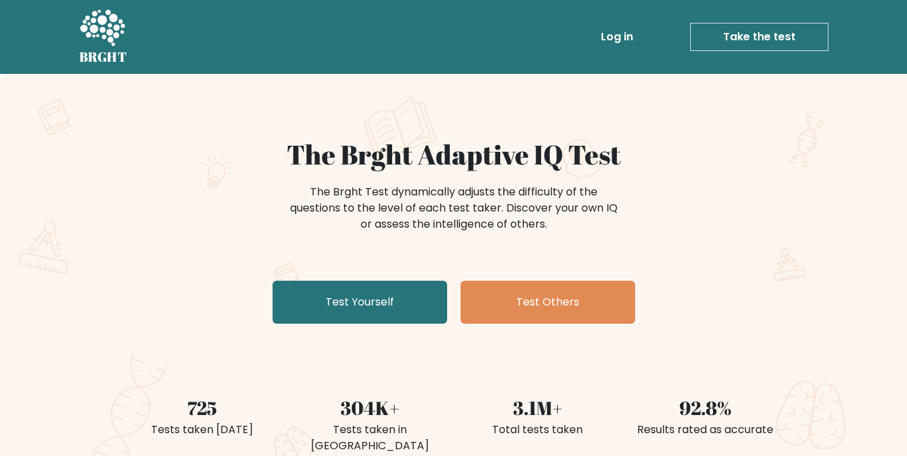
scroll to position [140, 0]
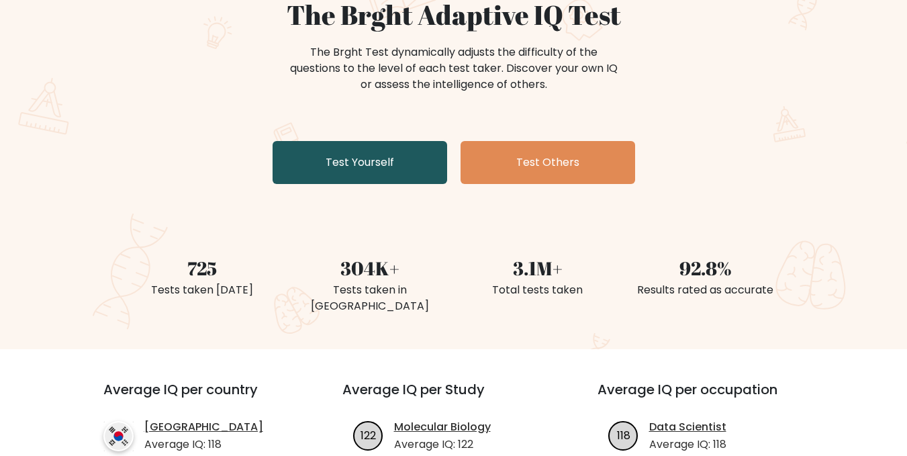
click at [317, 160] on link "Test Yourself" at bounding box center [359, 162] width 175 height 43
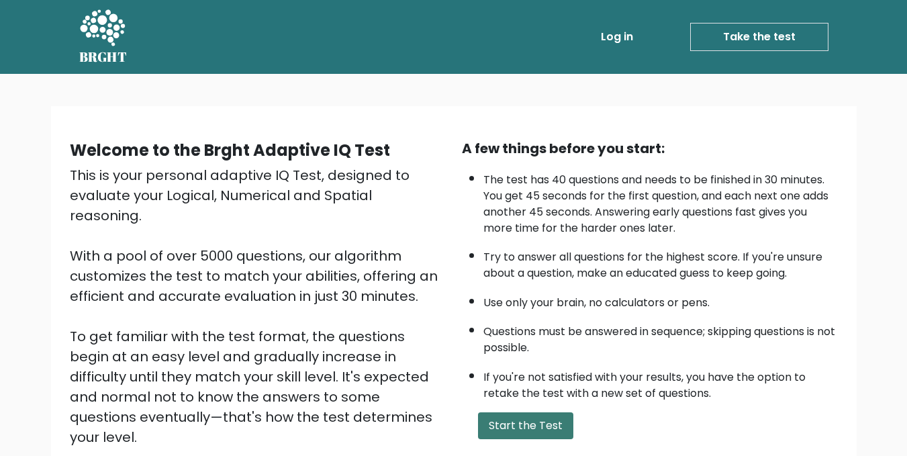
scroll to position [159, 0]
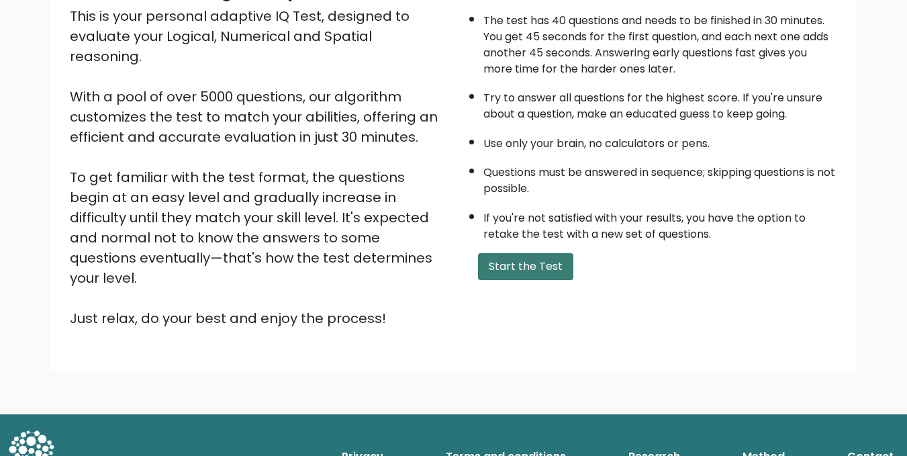
click at [492, 267] on button "Start the Test" at bounding box center [525, 266] width 95 height 27
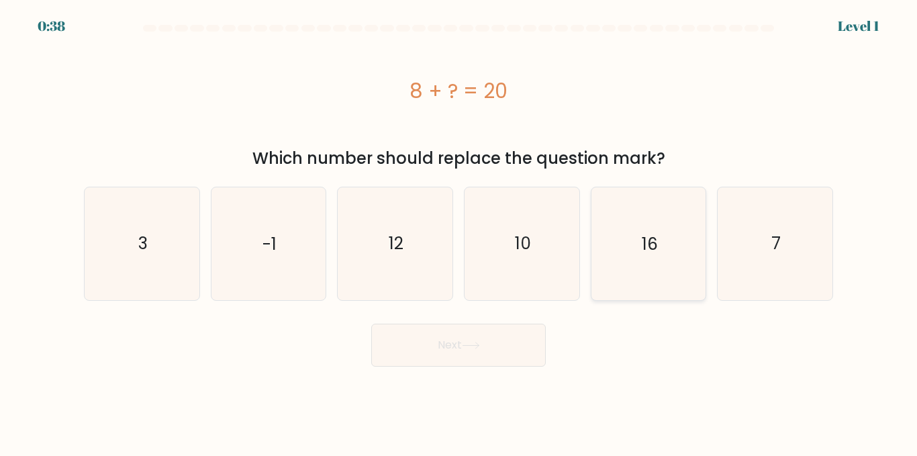
click at [658, 281] on icon "16" at bounding box center [648, 243] width 112 height 112
click at [459, 232] on input "e. 16" at bounding box center [458, 229] width 1 height 3
radio input "true"
click at [433, 285] on icon "12" at bounding box center [395, 243] width 112 height 112
click at [458, 232] on input "c. 12" at bounding box center [458, 229] width 1 height 3
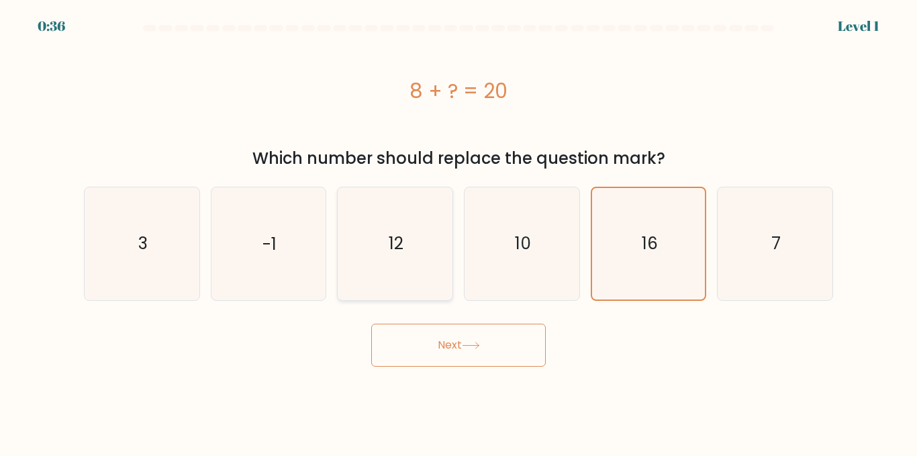
radio input "true"
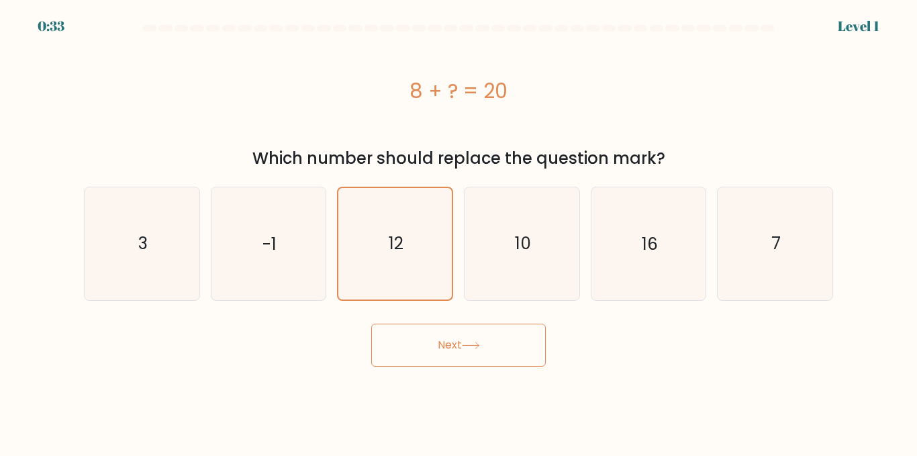
click at [459, 354] on button "Next" at bounding box center [458, 344] width 175 height 43
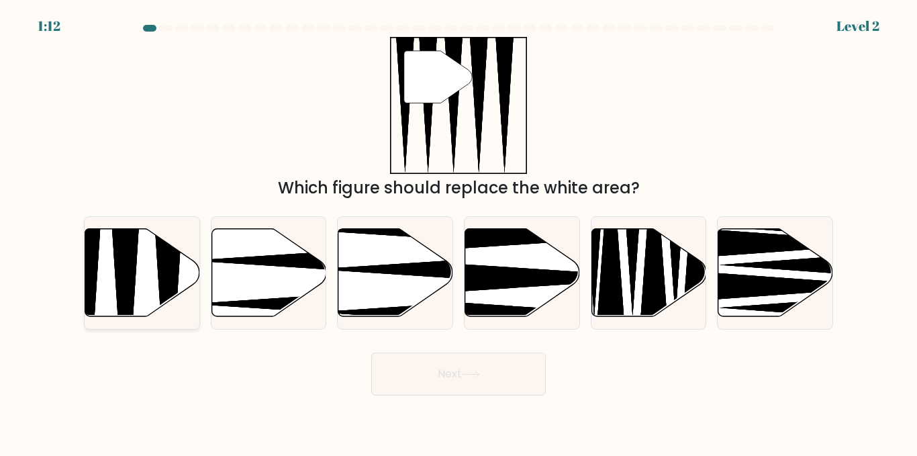
click at [129, 286] on icon at bounding box center [126, 320] width 30 height 228
click at [458, 232] on input "a." at bounding box center [458, 229] width 1 height 3
radio input "true"
click at [464, 383] on button "Next" at bounding box center [458, 373] width 175 height 43
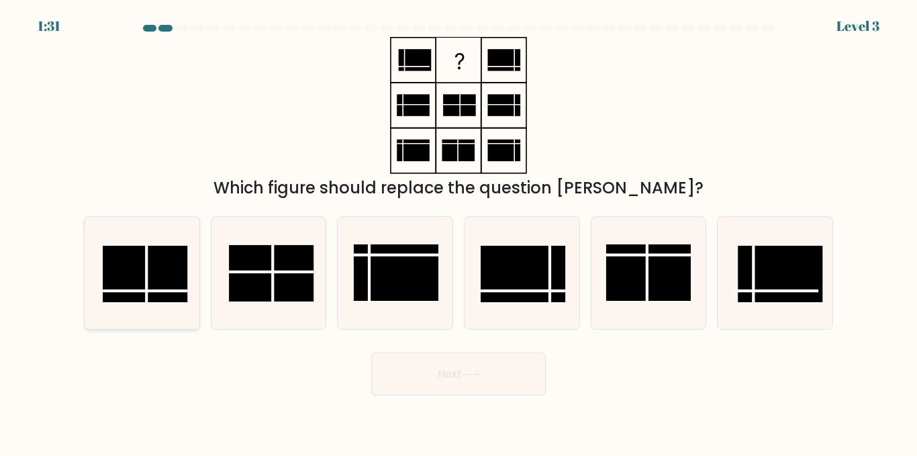
click at [133, 303] on icon at bounding box center [142, 273] width 112 height 112
click at [458, 232] on input "a." at bounding box center [458, 229] width 1 height 3
radio input "true"
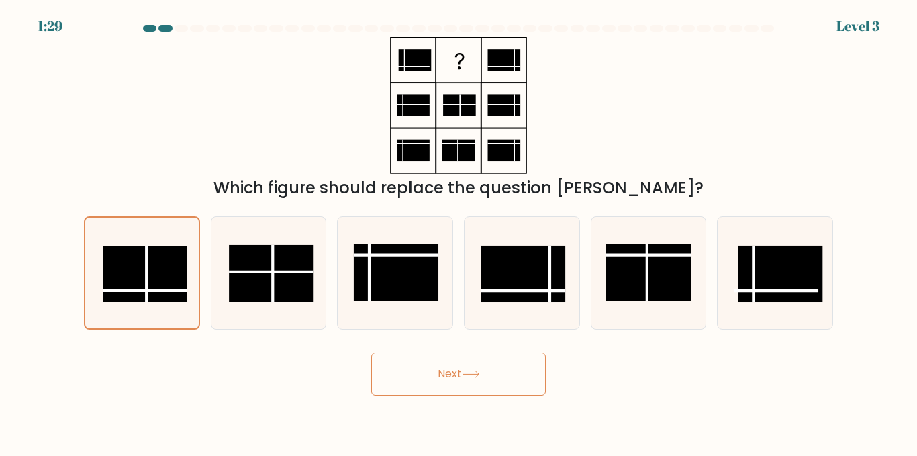
click at [501, 389] on button "Next" at bounding box center [458, 373] width 175 height 43
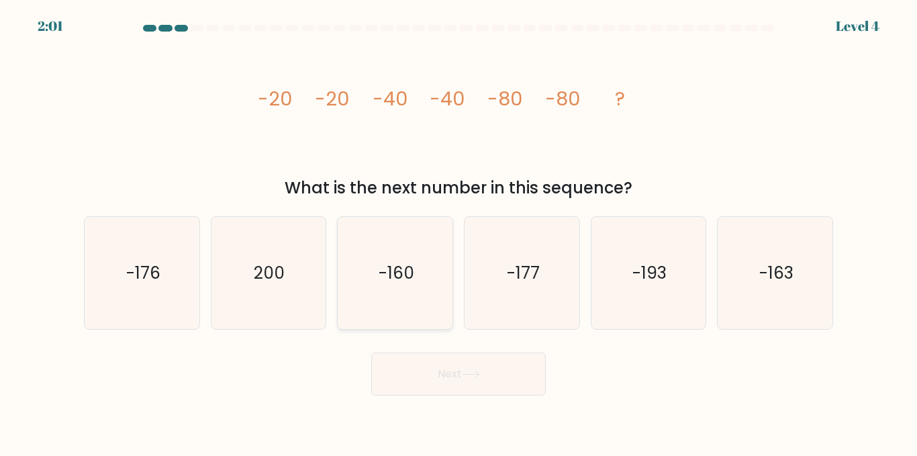
click at [403, 273] on text "-160" at bounding box center [397, 272] width 36 height 23
click at [458, 232] on input "c. -160" at bounding box center [458, 229] width 1 height 3
radio input "true"
click at [432, 373] on button "Next" at bounding box center [458, 373] width 175 height 43
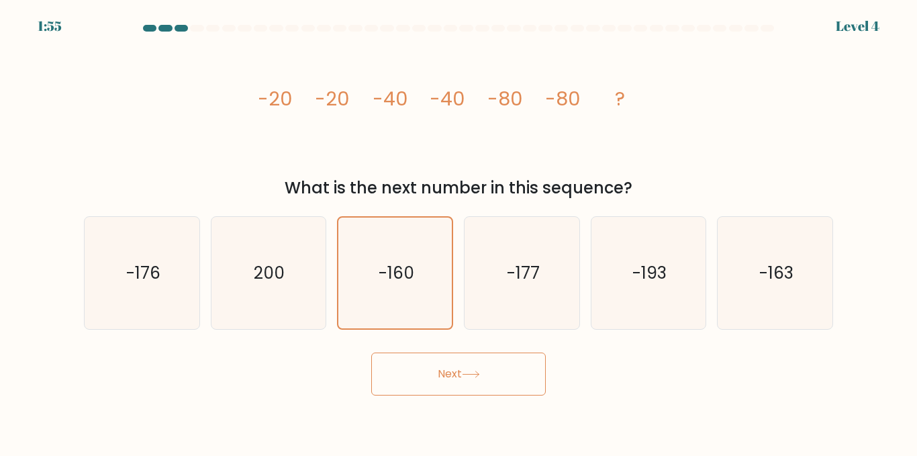
click at [427, 370] on button "Next" at bounding box center [458, 373] width 175 height 43
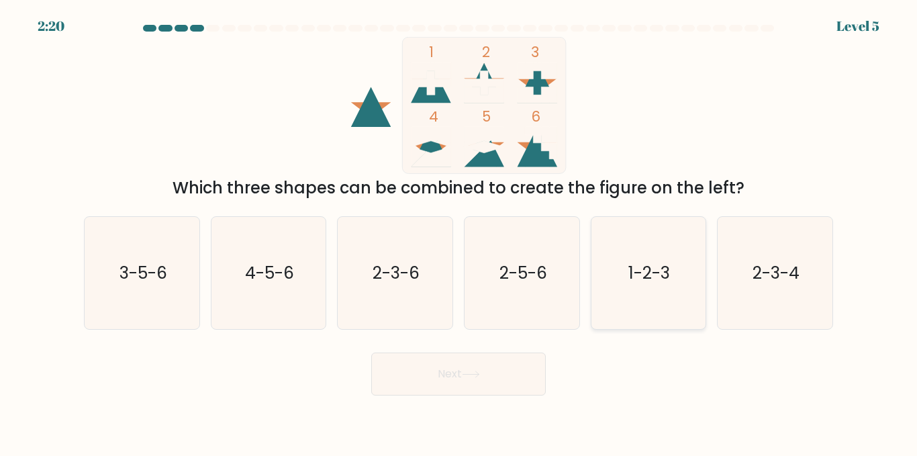
click at [642, 295] on icon "1-2-3" at bounding box center [648, 273] width 112 height 112
click at [459, 232] on input "e. 1-2-3" at bounding box center [458, 229] width 1 height 3
radio input "true"
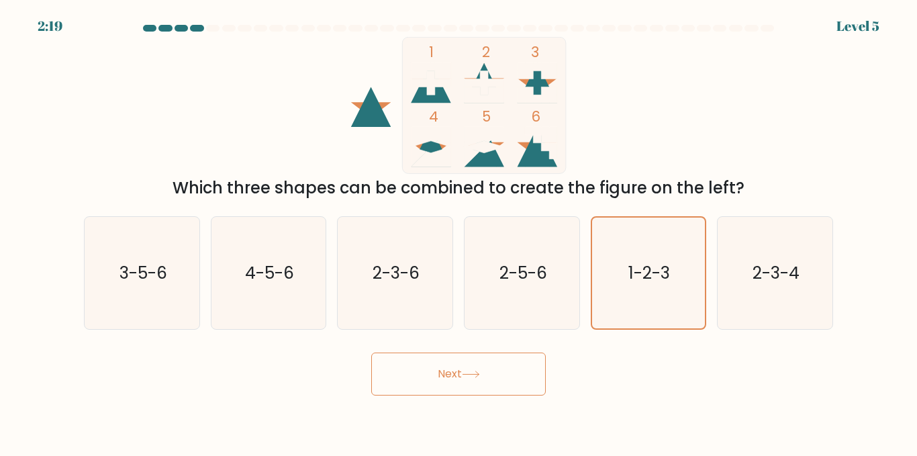
click at [490, 381] on button "Next" at bounding box center [458, 373] width 175 height 43
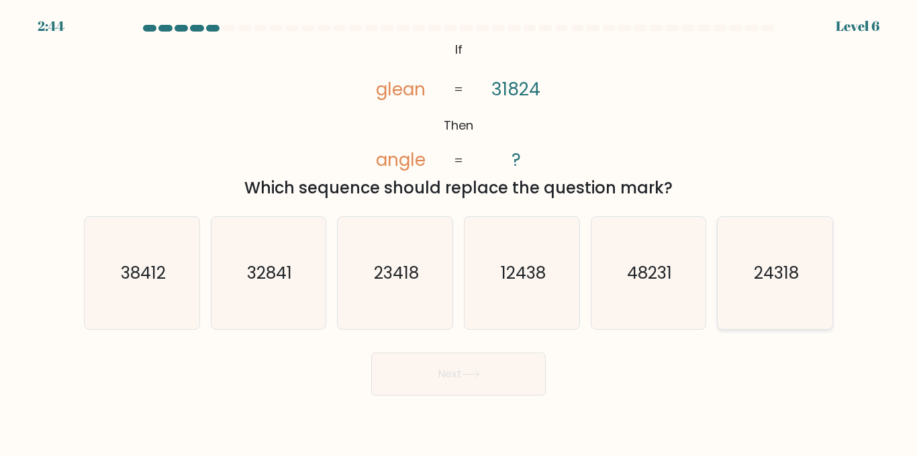
click at [758, 277] on text "24318" at bounding box center [776, 272] width 45 height 23
click at [459, 232] on input "f. 24318" at bounding box center [458, 229] width 1 height 3
radio input "true"
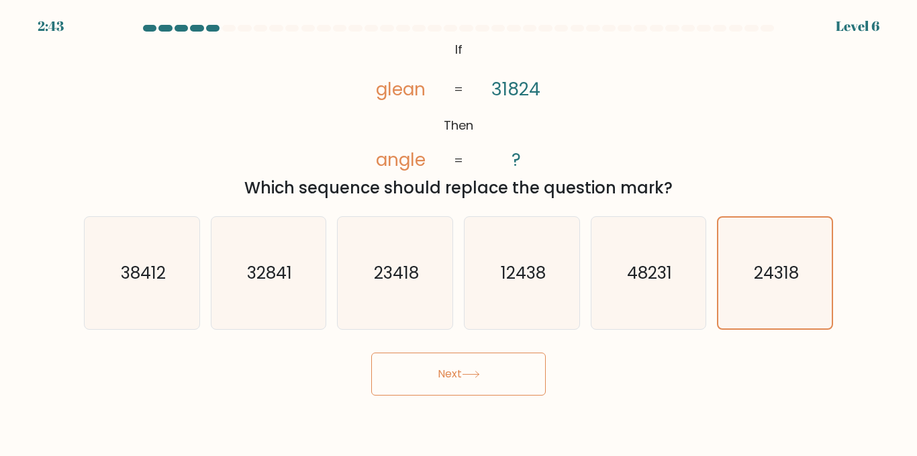
click at [498, 383] on button "Next" at bounding box center [458, 373] width 175 height 43
click at [480, 369] on button "Next" at bounding box center [458, 373] width 175 height 43
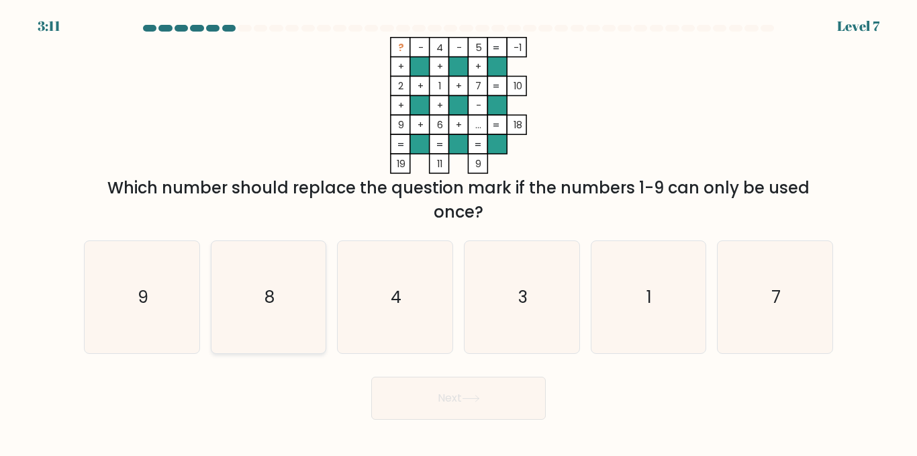
click at [295, 268] on icon "8" at bounding box center [268, 297] width 112 height 112
click at [458, 232] on input "b. 8" at bounding box center [458, 229] width 1 height 3
radio input "true"
click at [424, 396] on button "Next" at bounding box center [458, 398] width 175 height 43
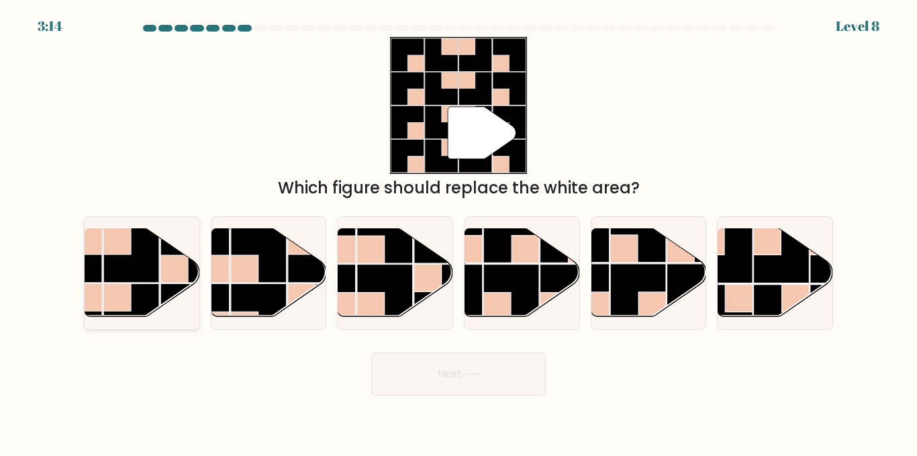
click at [152, 279] on rect at bounding box center [131, 255] width 56 height 56
click at [458, 232] on input "a." at bounding box center [458, 229] width 1 height 3
radio input "true"
click at [431, 368] on button "Next" at bounding box center [458, 373] width 175 height 43
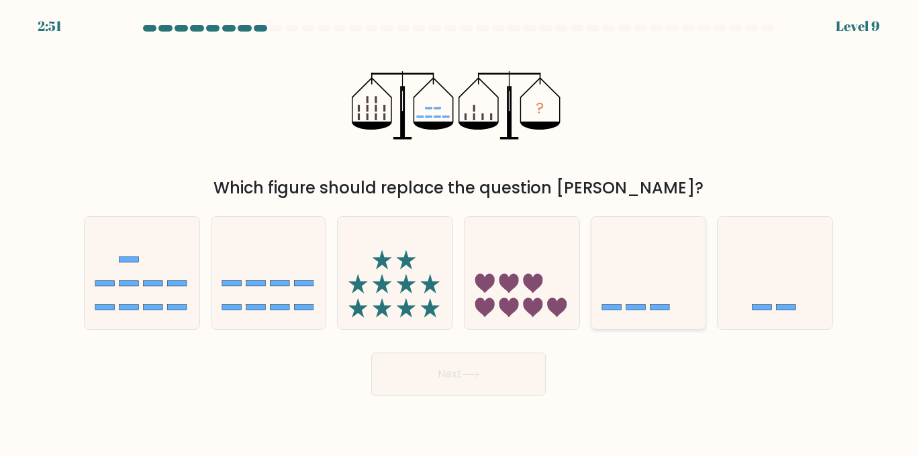
click at [651, 287] on icon at bounding box center [648, 273] width 115 height 95
click at [459, 232] on input "e." at bounding box center [458, 229] width 1 height 3
radio input "true"
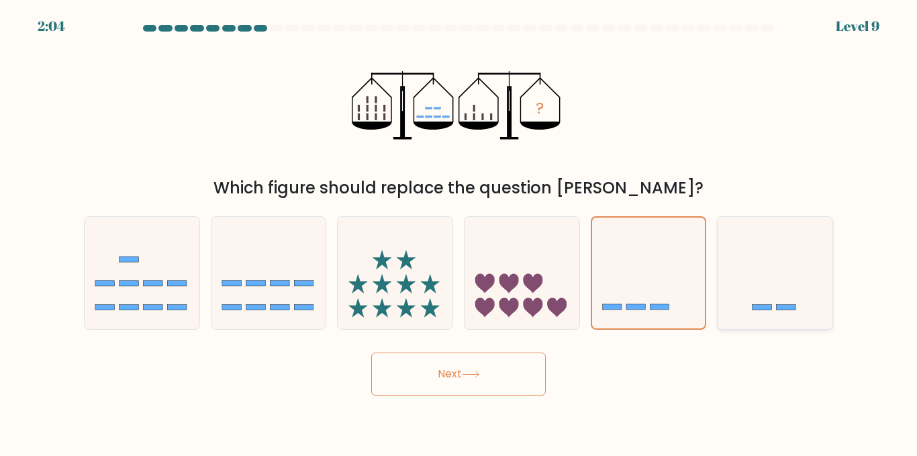
click at [740, 233] on icon at bounding box center [774, 273] width 115 height 95
click at [459, 232] on input "f." at bounding box center [458, 229] width 1 height 3
radio input "true"
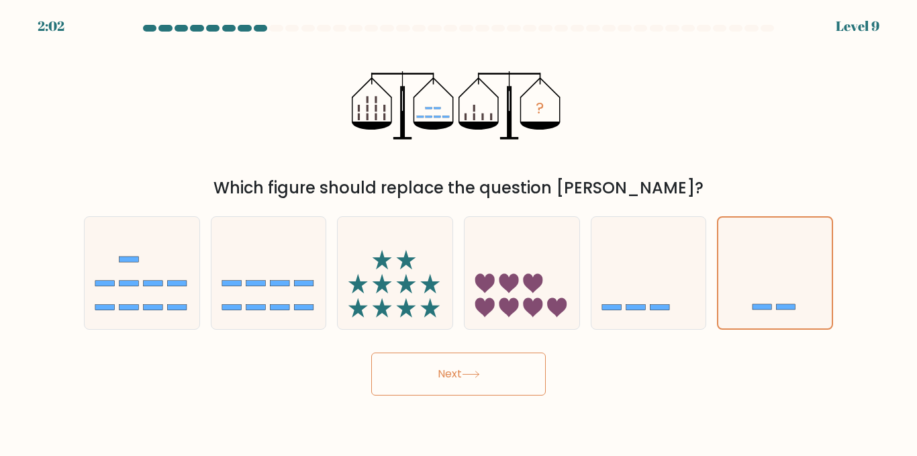
click at [497, 362] on button "Next" at bounding box center [458, 373] width 175 height 43
